Goal: Navigation & Orientation: Find specific page/section

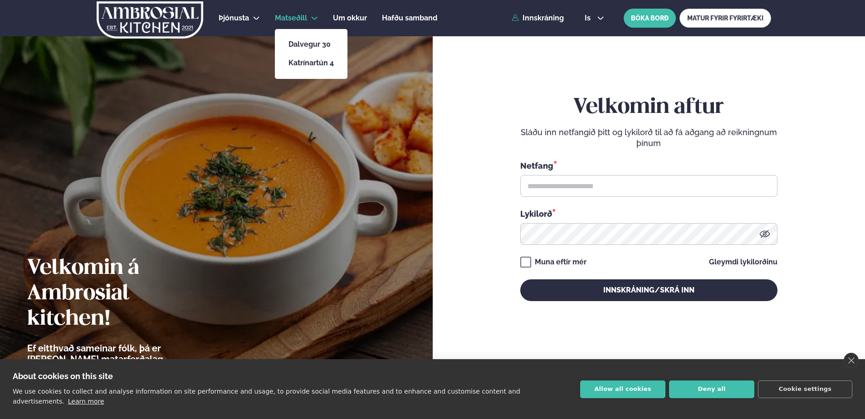
click at [295, 16] on span "Matseðill" at bounding box center [291, 18] width 32 height 9
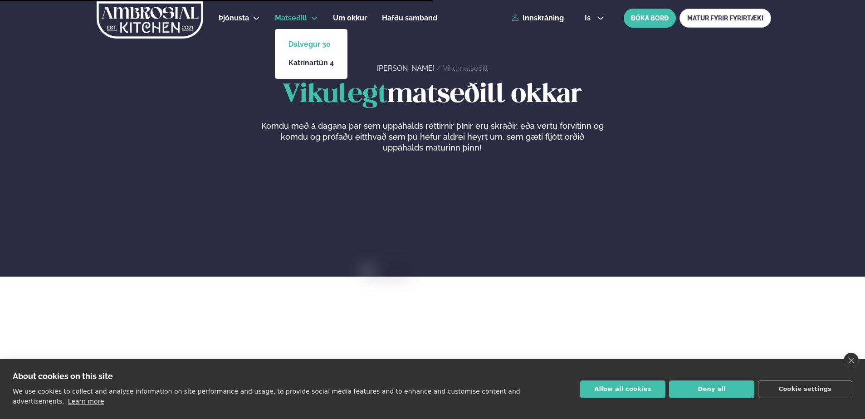
click at [303, 45] on link "Dalvegur 30" at bounding box center [311, 44] width 45 height 7
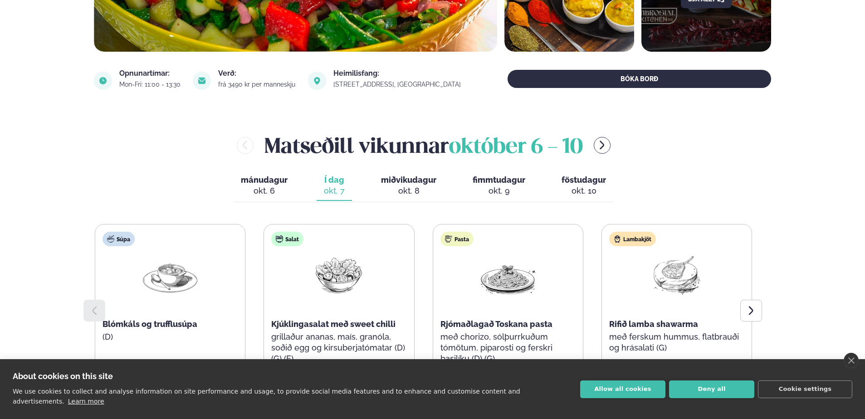
scroll to position [318, 0]
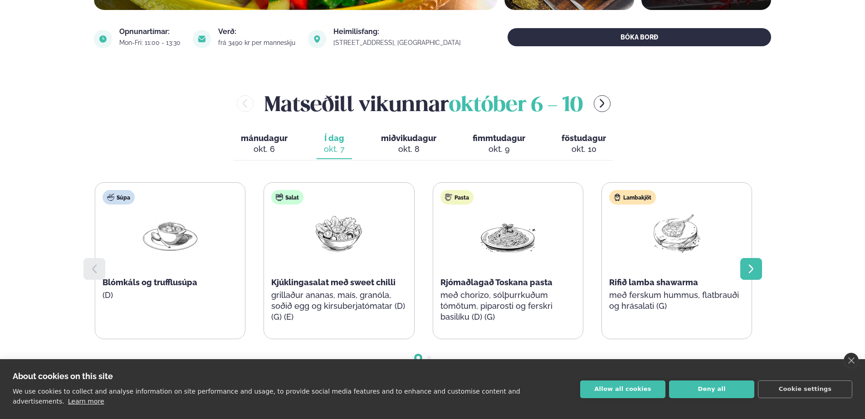
click at [445, 267] on icon at bounding box center [751, 269] width 11 height 11
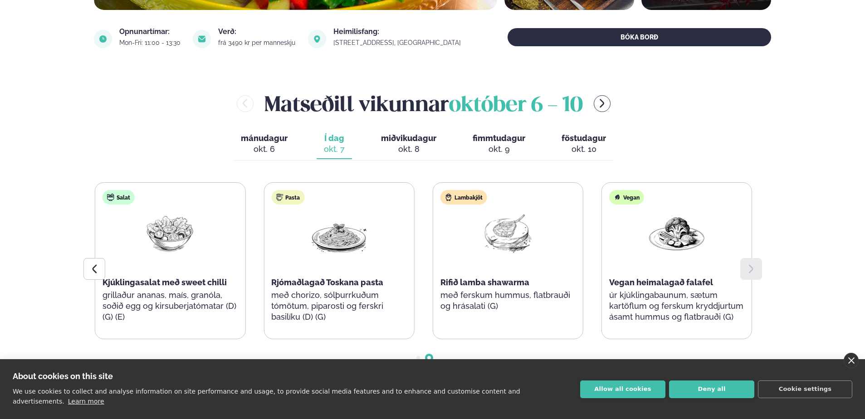
click at [445, 367] on link "close" at bounding box center [851, 360] width 15 height 15
